Goal: Navigation & Orientation: Go to known website

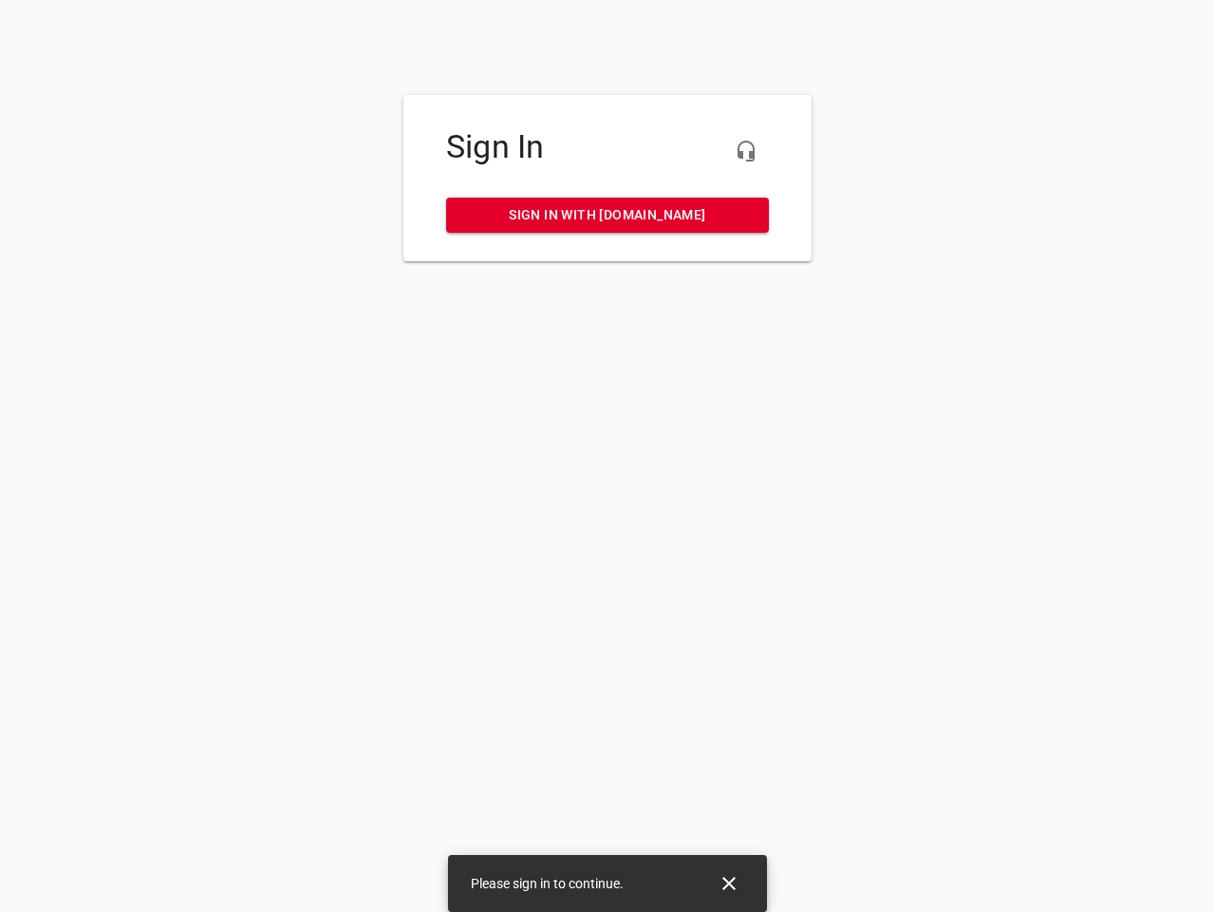
click at [746, 151] on icon "button" at bounding box center [746, 151] width 23 height 23
click at [729, 883] on icon "Close" at bounding box center [729, 882] width 13 height 13
